Goal: Task Accomplishment & Management: Use online tool/utility

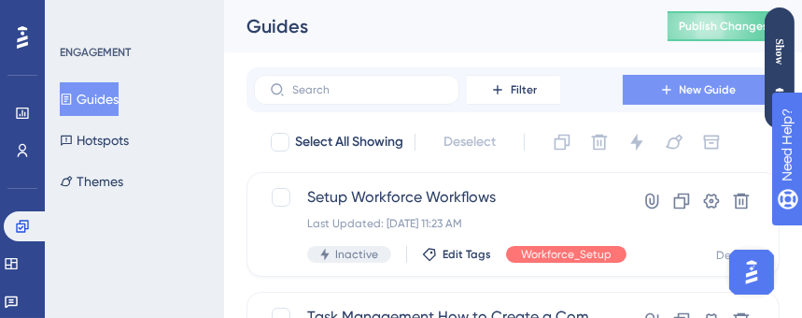
click at [691, 89] on span "New Guide" at bounding box center [708, 89] width 57 height 15
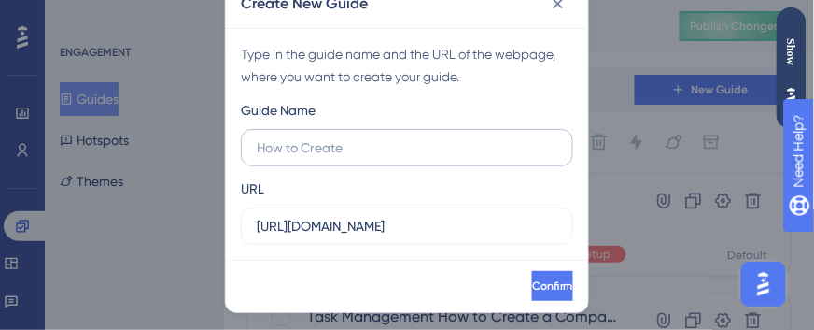
click at [358, 149] on input "text" at bounding box center [407, 147] width 301 height 21
drag, startPoint x: 357, startPoint y: 149, endPoint x: 239, endPoint y: 143, distance: 117.9
click at [239, 143] on div "Type in the guide name and the URL of the webpage, where you want to create you…" at bounding box center [407, 144] width 362 height 232
type input "How to create Leave Types"
click at [532, 290] on span "Confirm" at bounding box center [552, 285] width 41 height 15
